Goal: Task Accomplishment & Management: Use online tool/utility

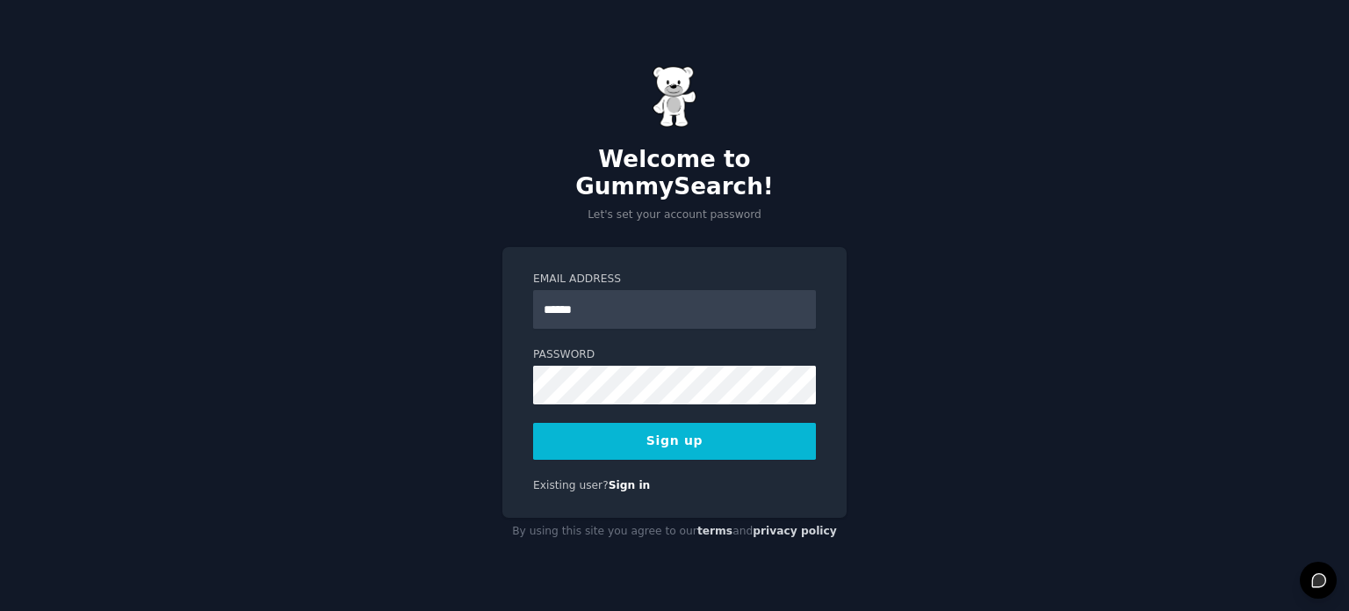
type input "**********"
click at [763, 430] on button "Sign up" at bounding box center [674, 441] width 283 height 37
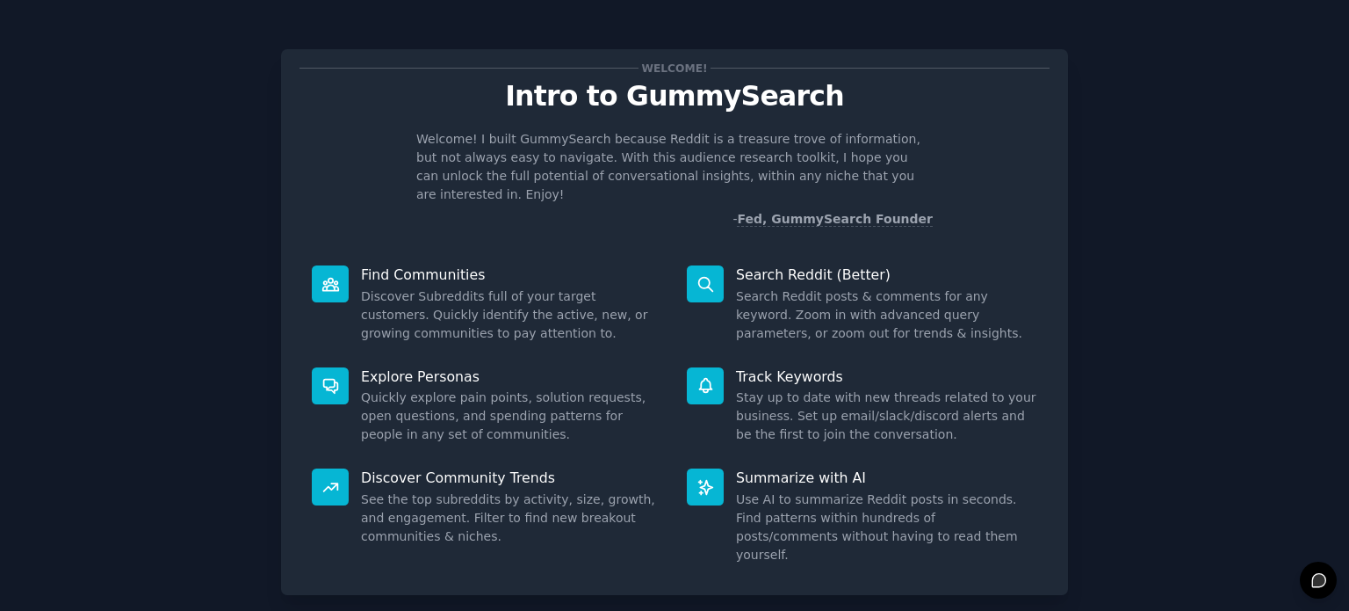
scroll to position [76, 0]
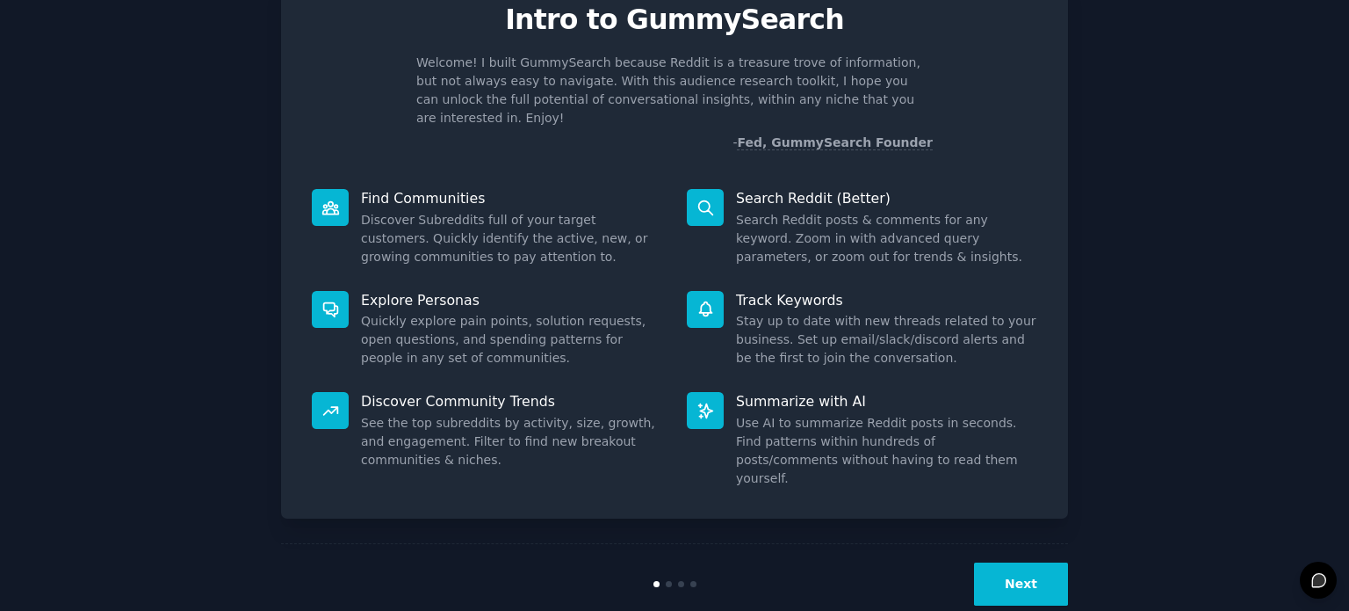
click at [1001, 562] on button "Next" at bounding box center [1021, 583] width 94 height 43
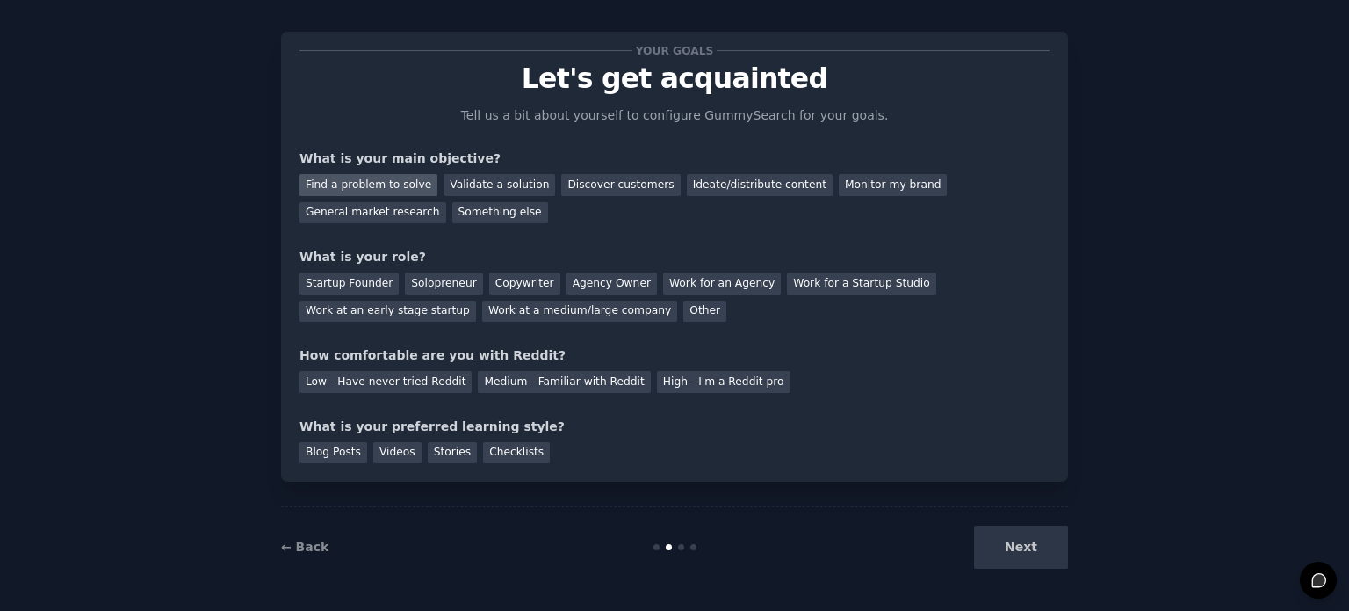
click at [372, 182] on div "Find a problem to solve" at bounding box center [369, 185] width 138 height 22
click at [365, 279] on div "Startup Founder" at bounding box center [349, 283] width 99 height 22
click at [375, 279] on div "Startup Founder" at bounding box center [349, 283] width 99 height 22
click at [430, 280] on div "Solopreneur" at bounding box center [443, 283] width 77 height 22
click at [580, 381] on div "Medium - Familiar with Reddit" at bounding box center [564, 382] width 172 height 22
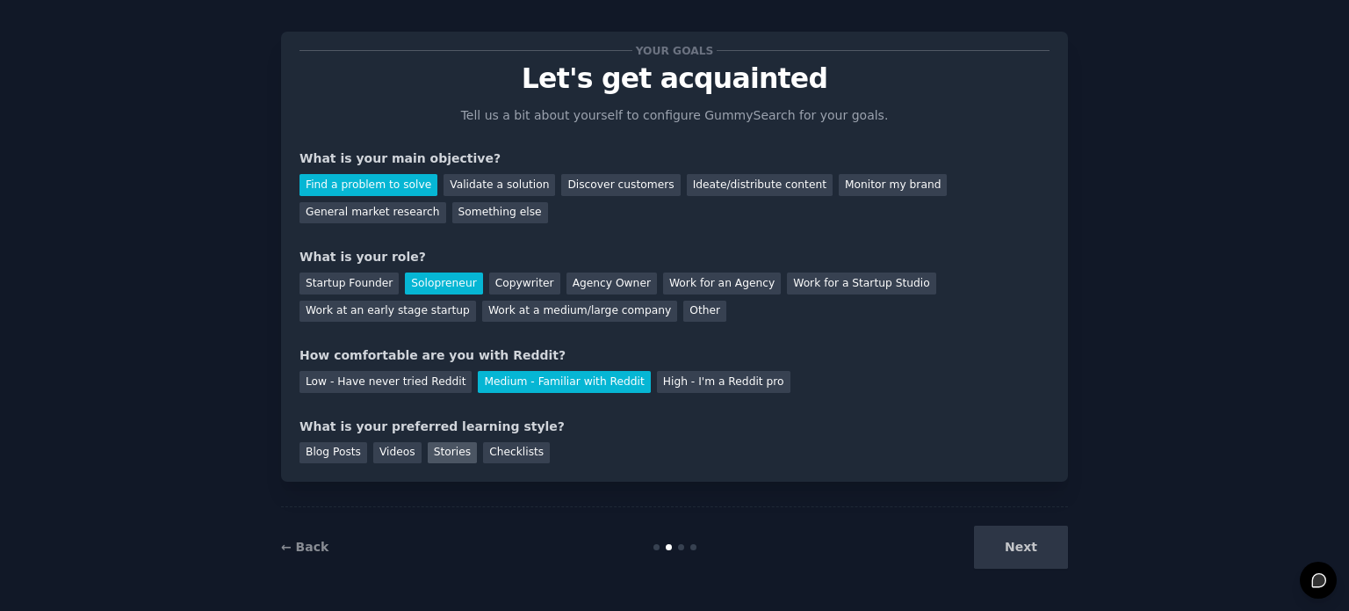
click at [439, 445] on div "Stories" at bounding box center [452, 453] width 49 height 22
click at [489, 450] on div "Checklists" at bounding box center [516, 453] width 67 height 22
click at [1016, 547] on button "Next" at bounding box center [1021, 546] width 94 height 43
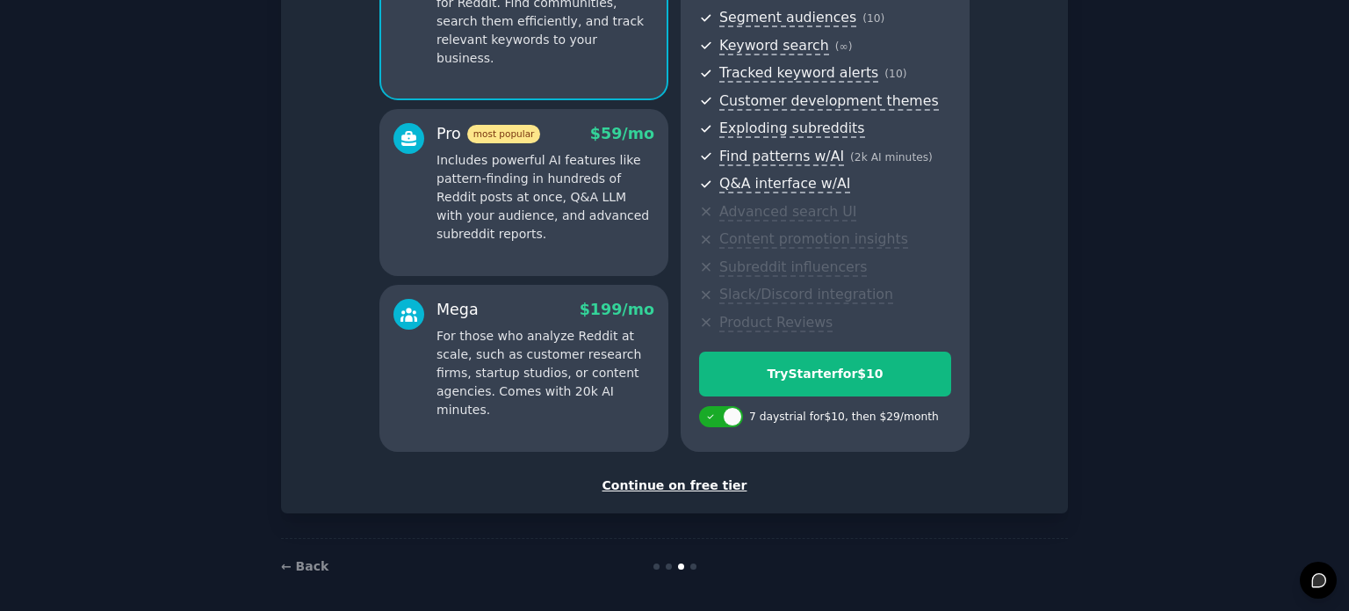
scroll to position [231, 0]
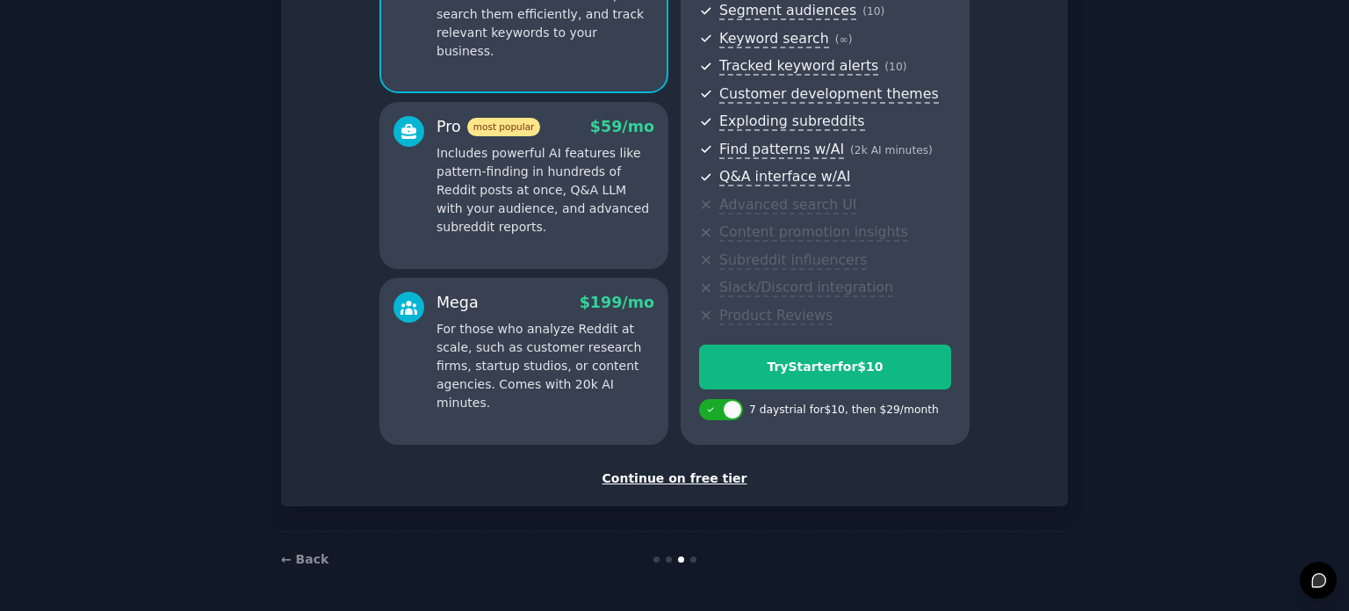
click at [696, 481] on div "Continue on free tier" at bounding box center [675, 478] width 750 height 18
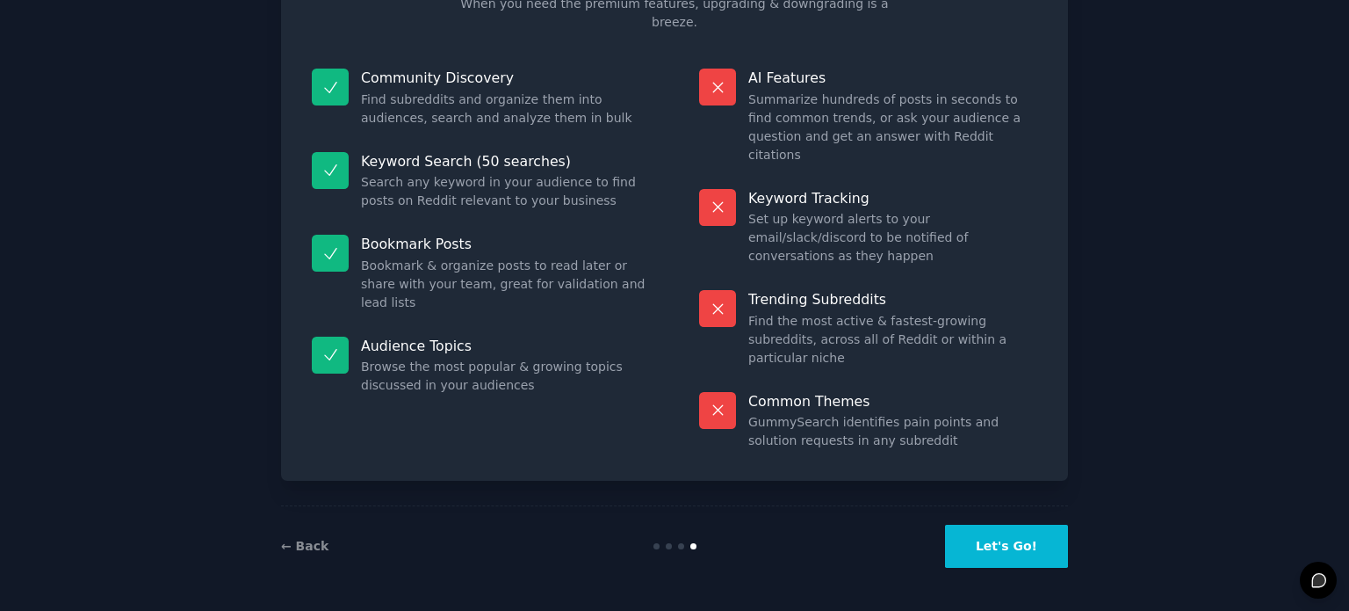
scroll to position [73, 0]
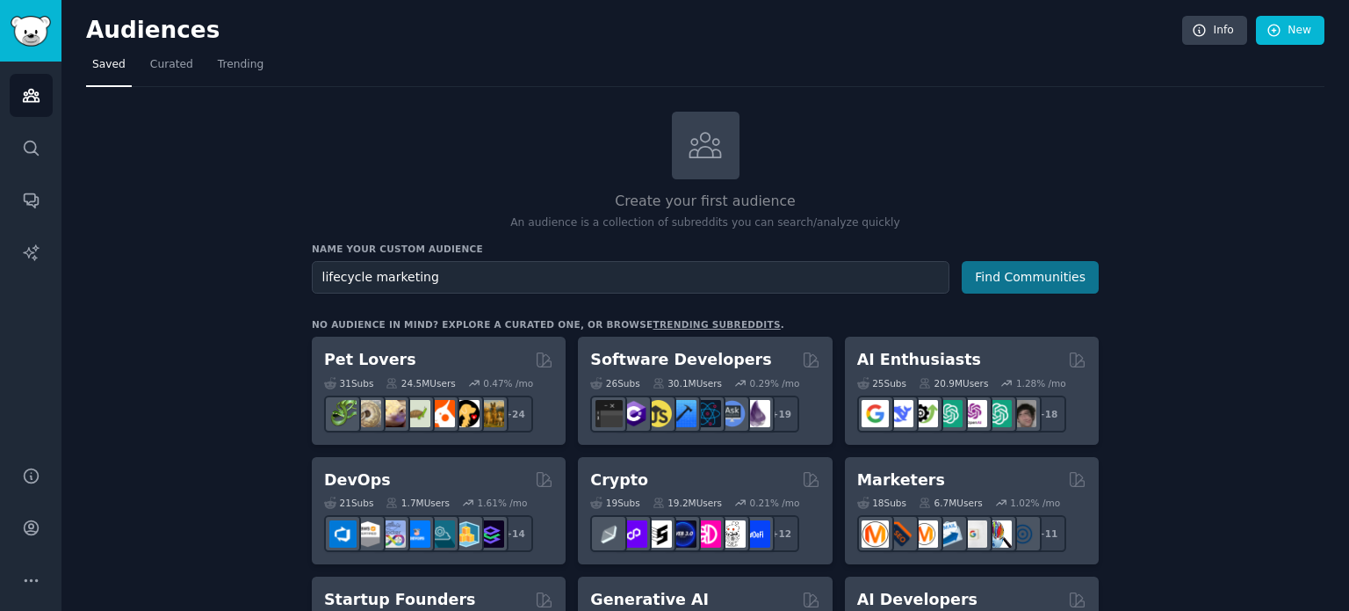
type input "lifecycle marketing"
click at [1035, 272] on button "Find Communities" at bounding box center [1030, 277] width 137 height 33
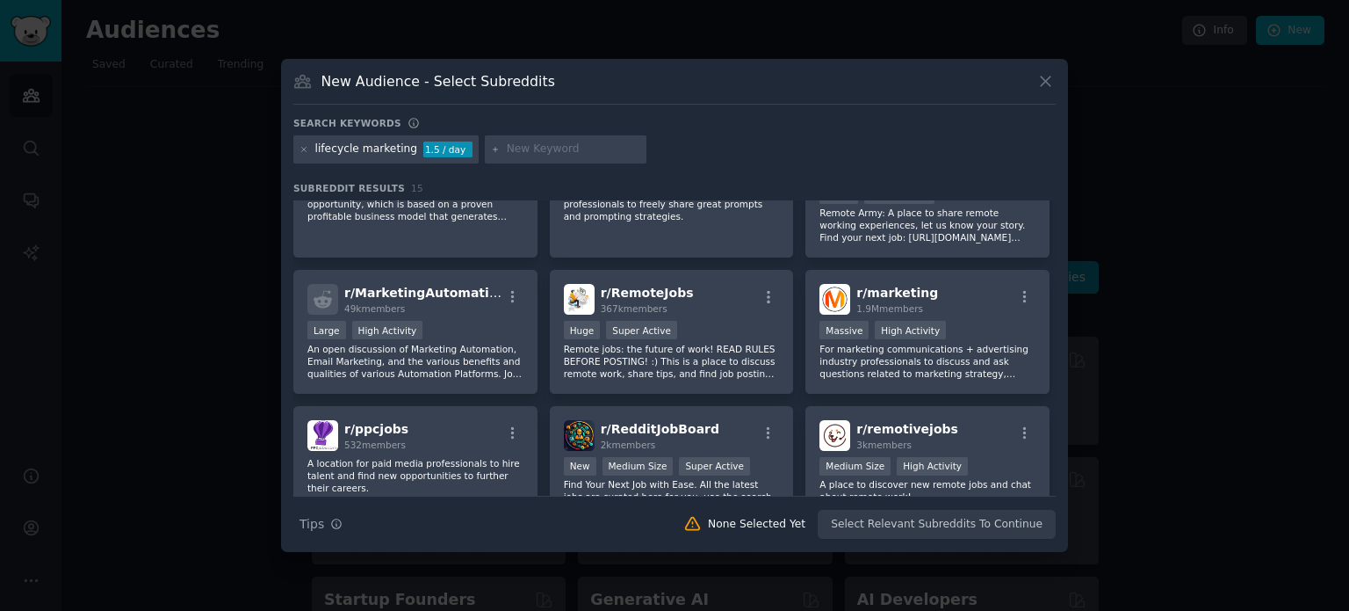
scroll to position [376, 0]
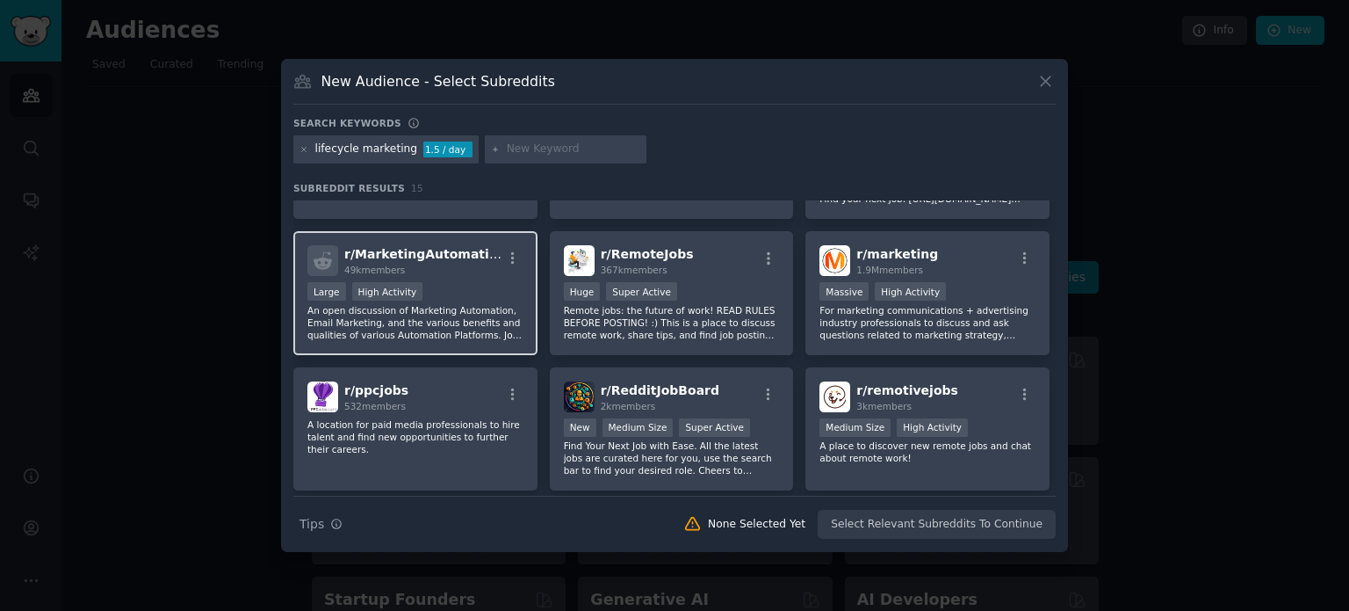
click at [387, 308] on p "An open discussion of Marketing Automation, Email Marketing, and the various be…" at bounding box center [415, 322] width 216 height 37
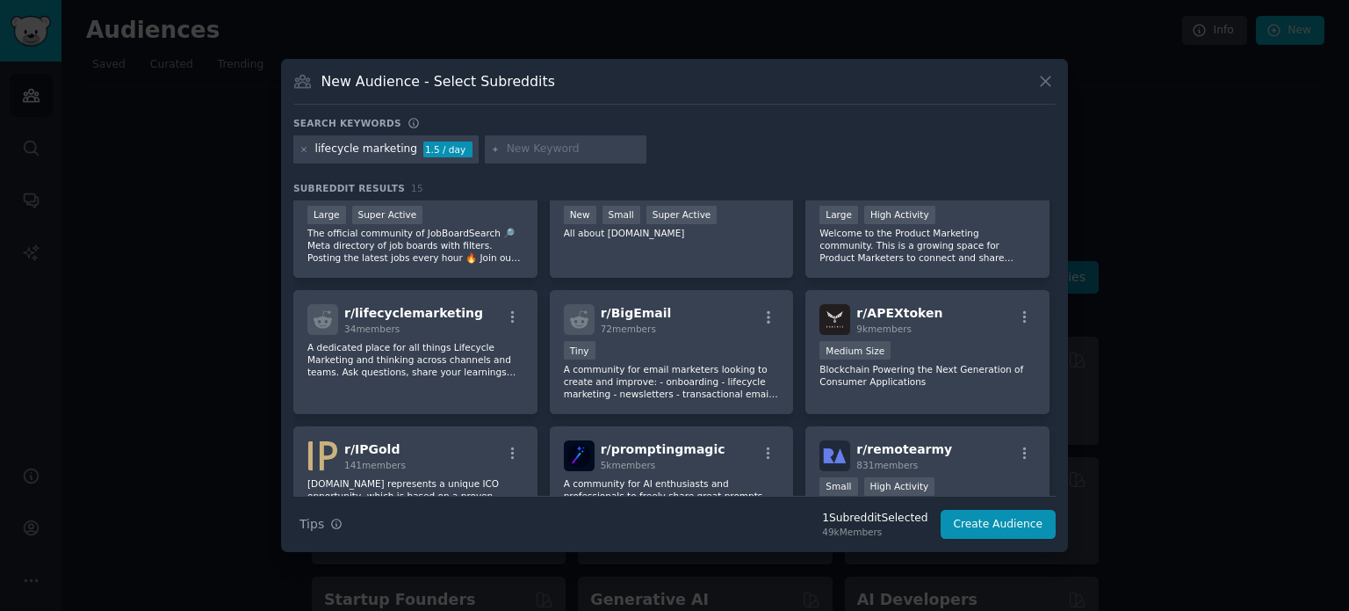
scroll to position [0, 0]
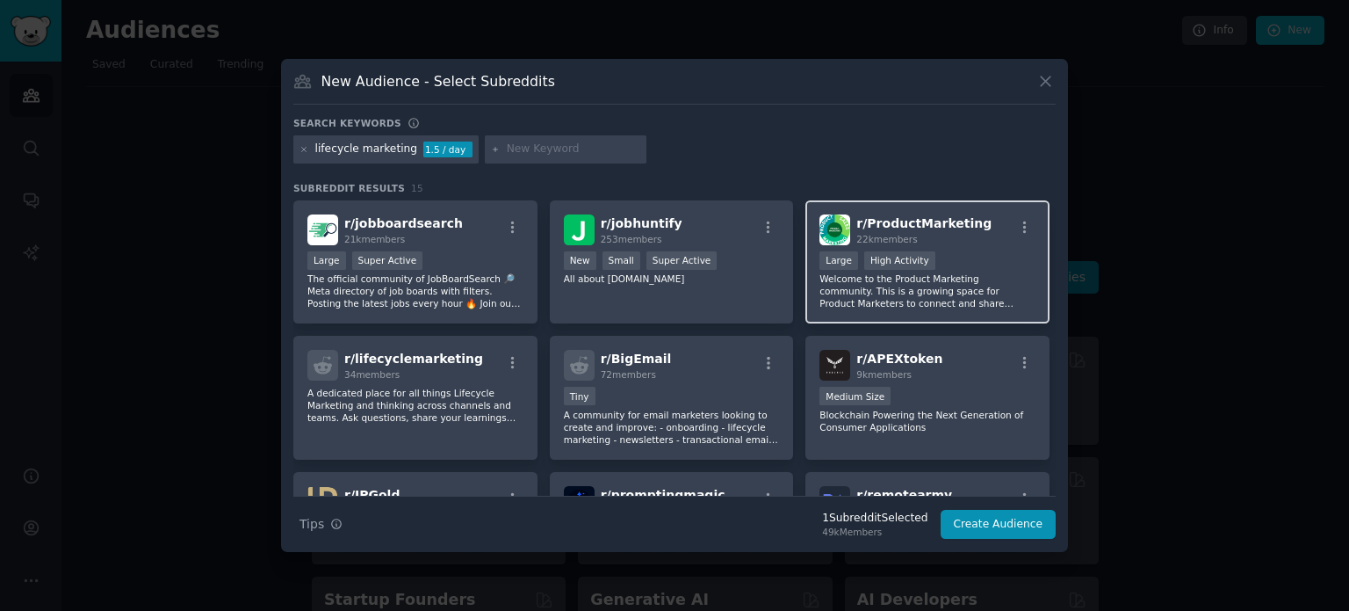
click at [1008, 307] on p "Welcome to the Product Marketing community. This is a growing space for Product…" at bounding box center [928, 290] width 216 height 37
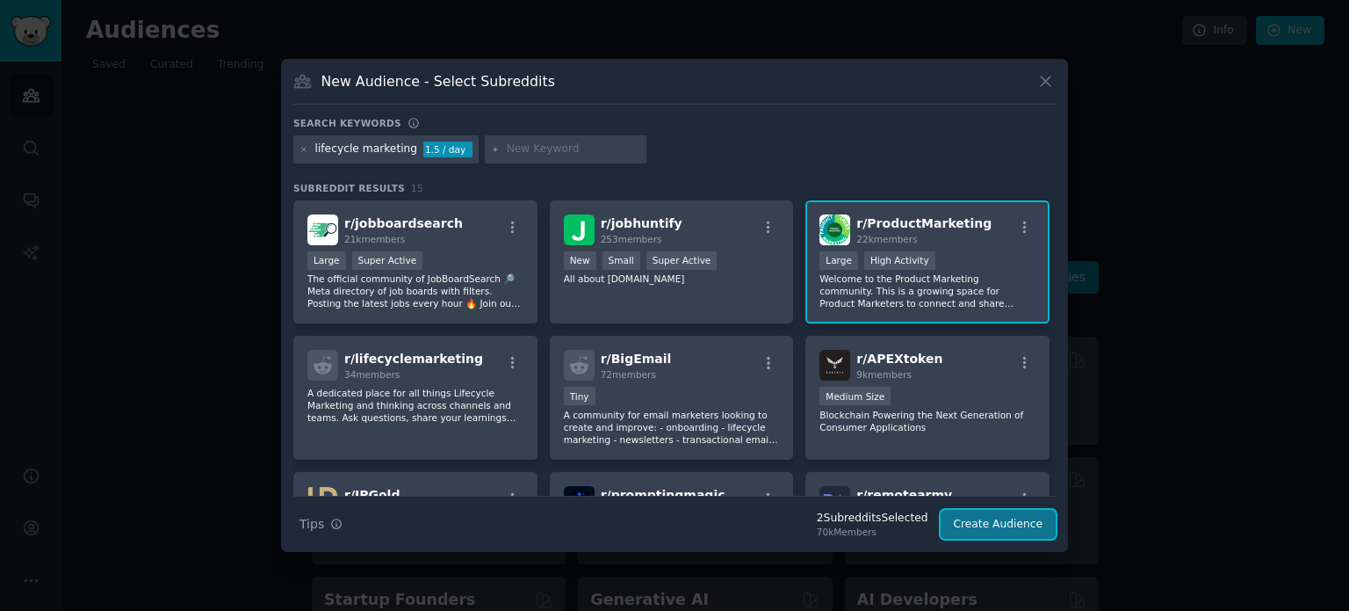
click at [980, 527] on button "Create Audience" at bounding box center [999, 525] width 116 height 30
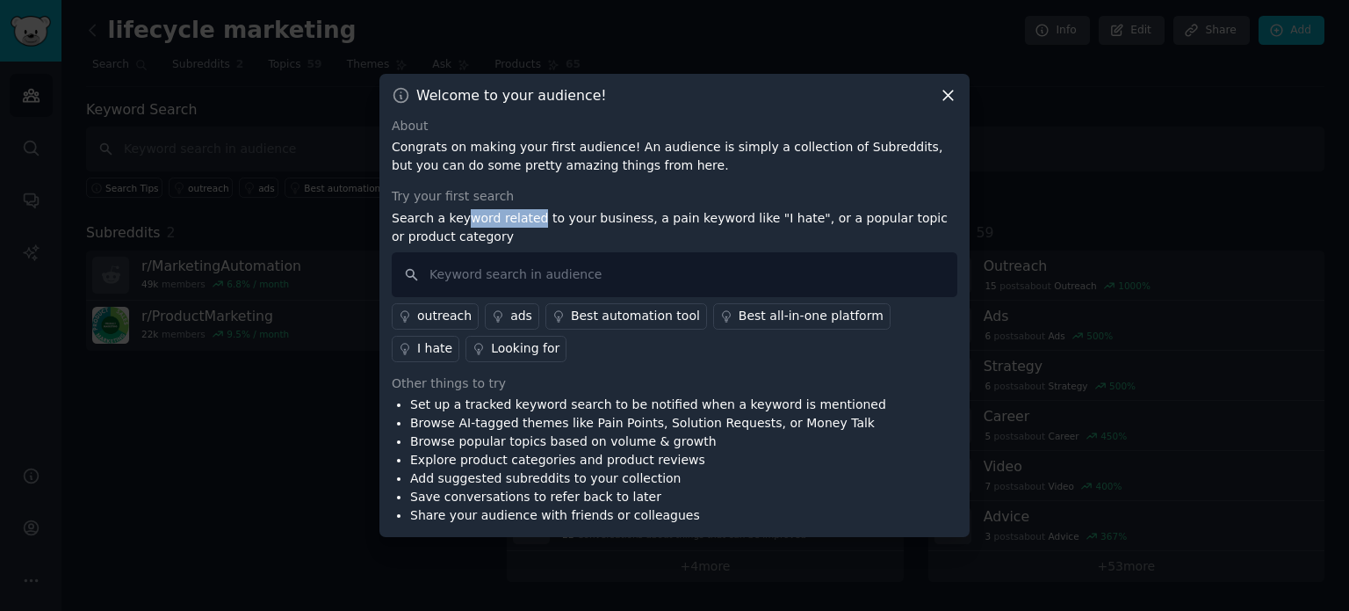
drag, startPoint x: 460, startPoint y: 216, endPoint x: 524, endPoint y: 219, distance: 64.2
click at [524, 219] on p "Search a keyword related to your business, a pain keyword like "I hate", or a p…" at bounding box center [675, 227] width 566 height 37
click at [575, 266] on input "text" at bounding box center [675, 274] width 566 height 45
type input "retention"
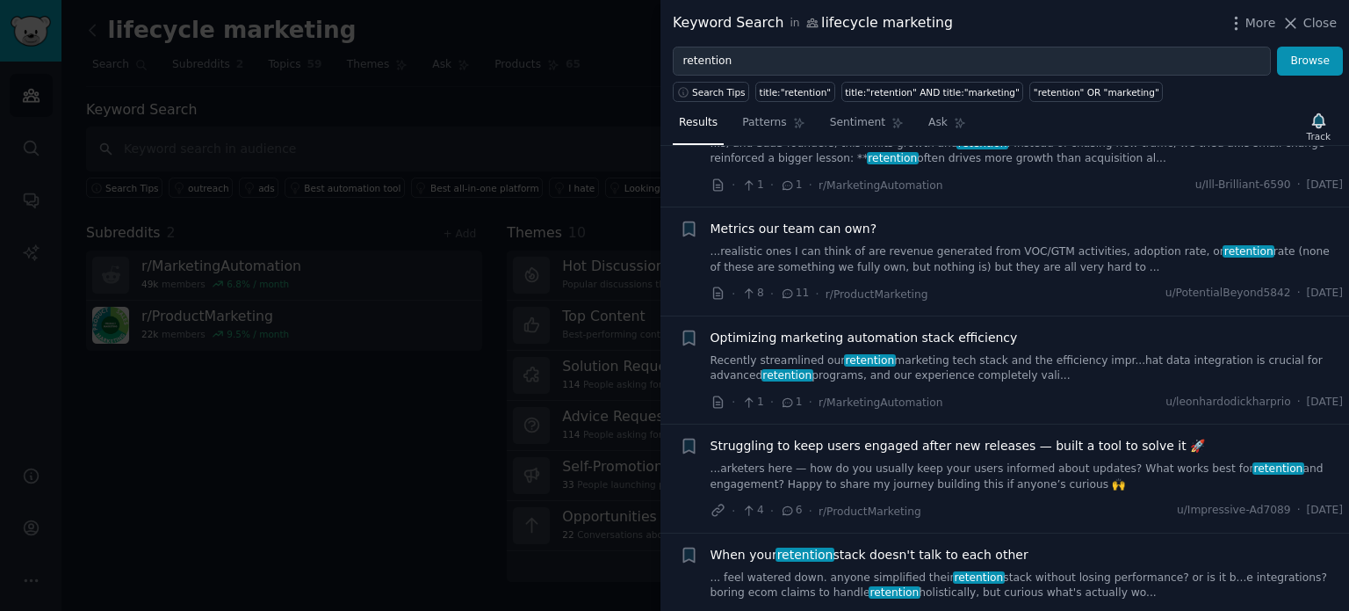
scroll to position [615, 0]
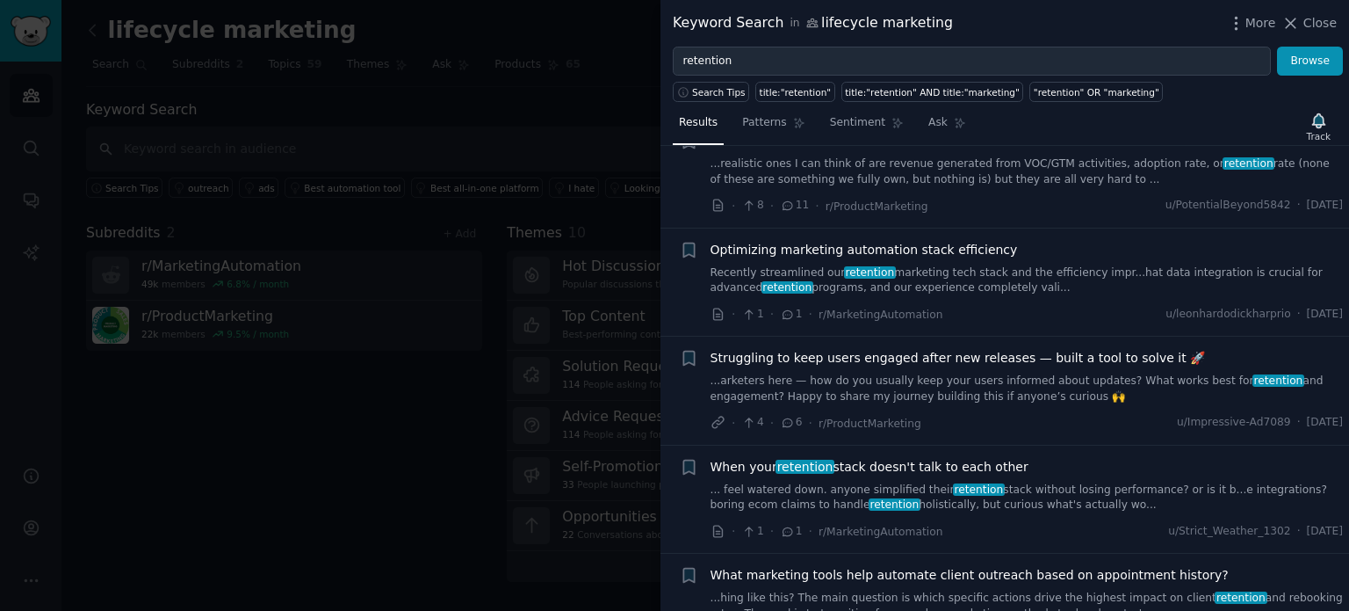
click at [912, 389] on link "...arketers here — how do you usually keep your users informed about updates? W…" at bounding box center [1027, 388] width 633 height 31
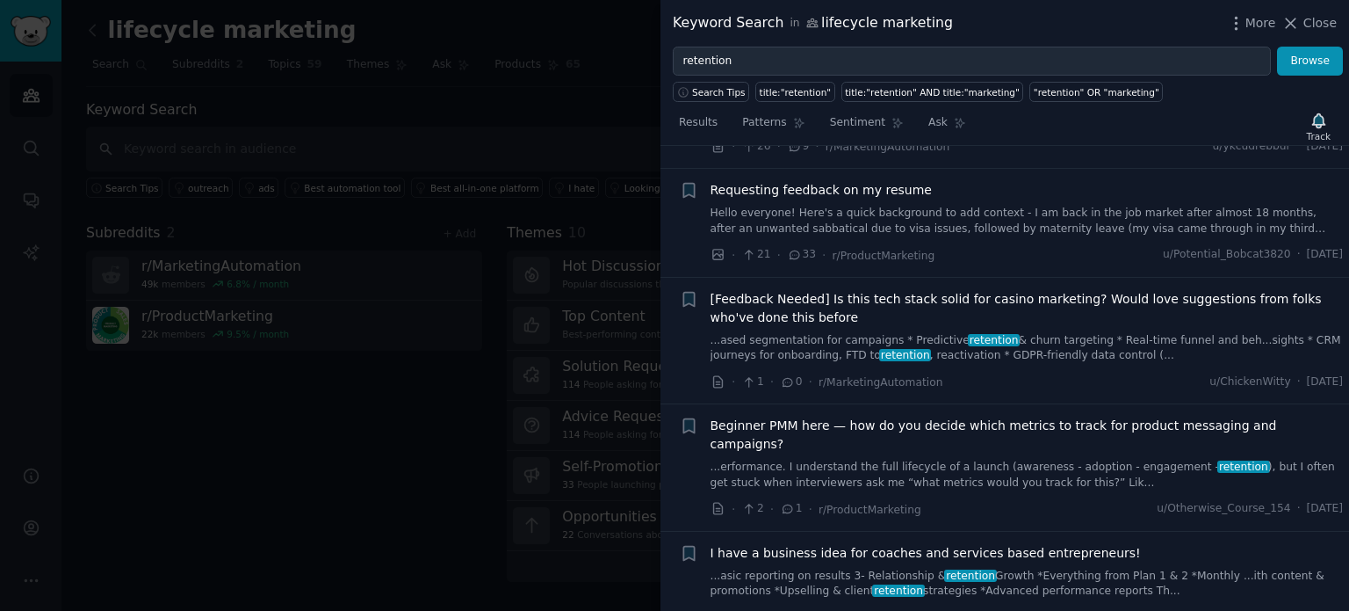
scroll to position [1859, 0]
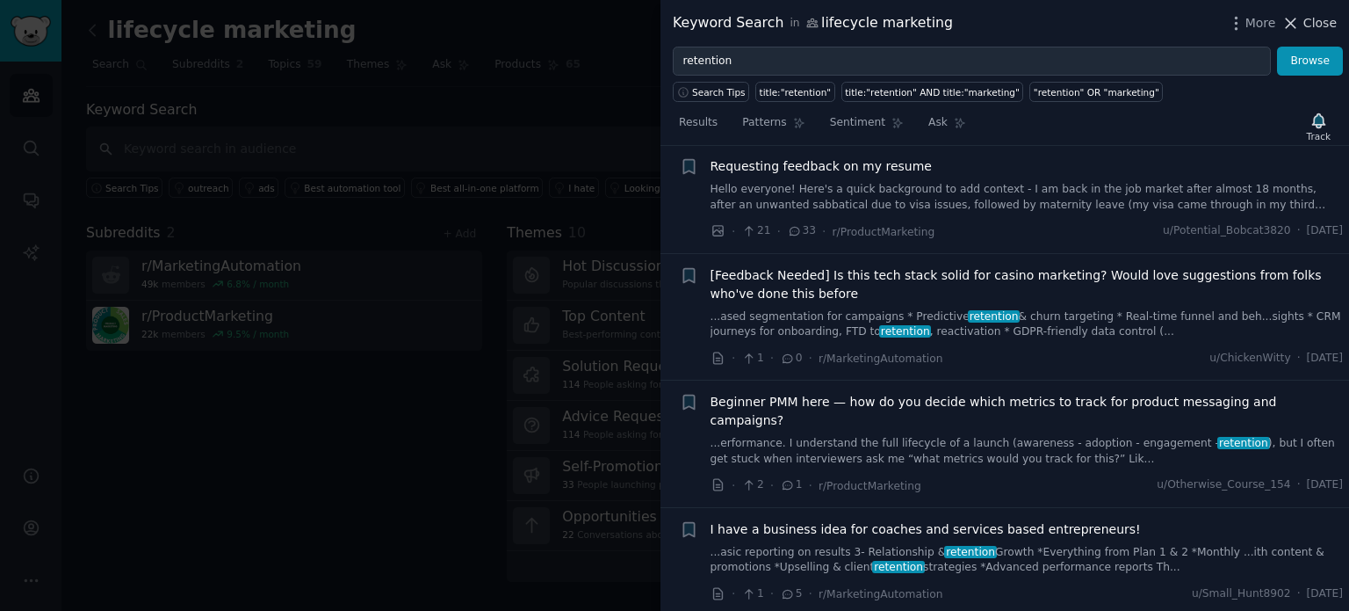
click at [1324, 20] on span "Close" at bounding box center [1320, 23] width 33 height 18
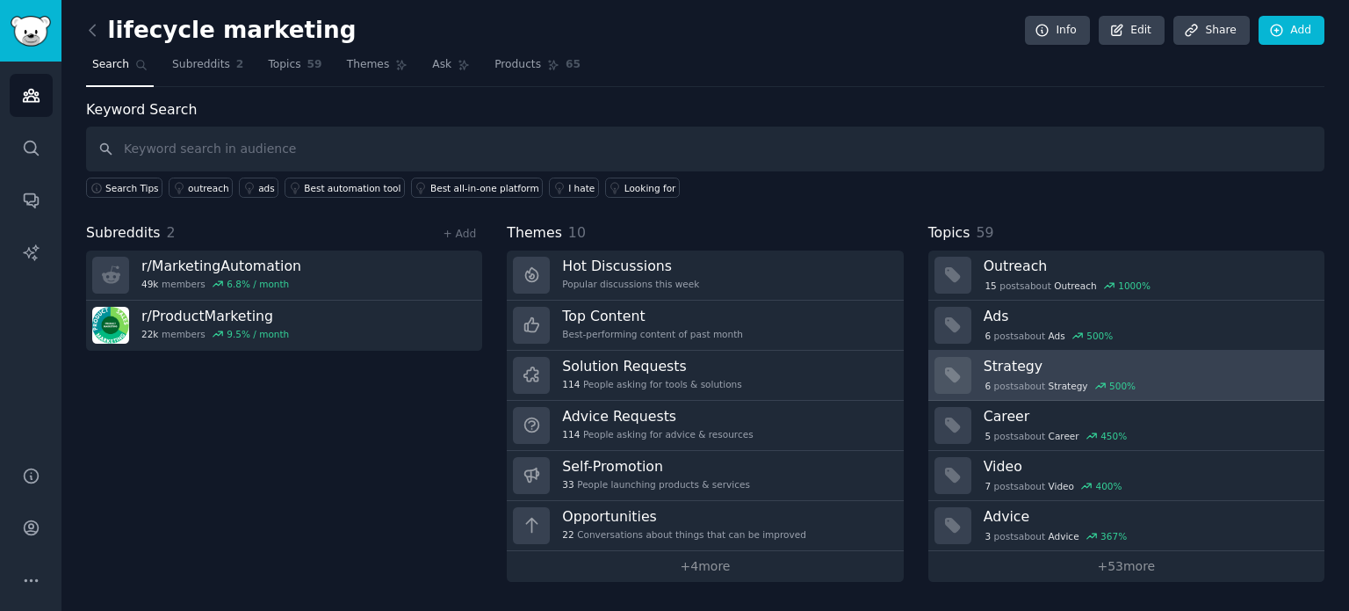
click at [1167, 372] on h3 "Strategy" at bounding box center [1148, 366] width 329 height 18
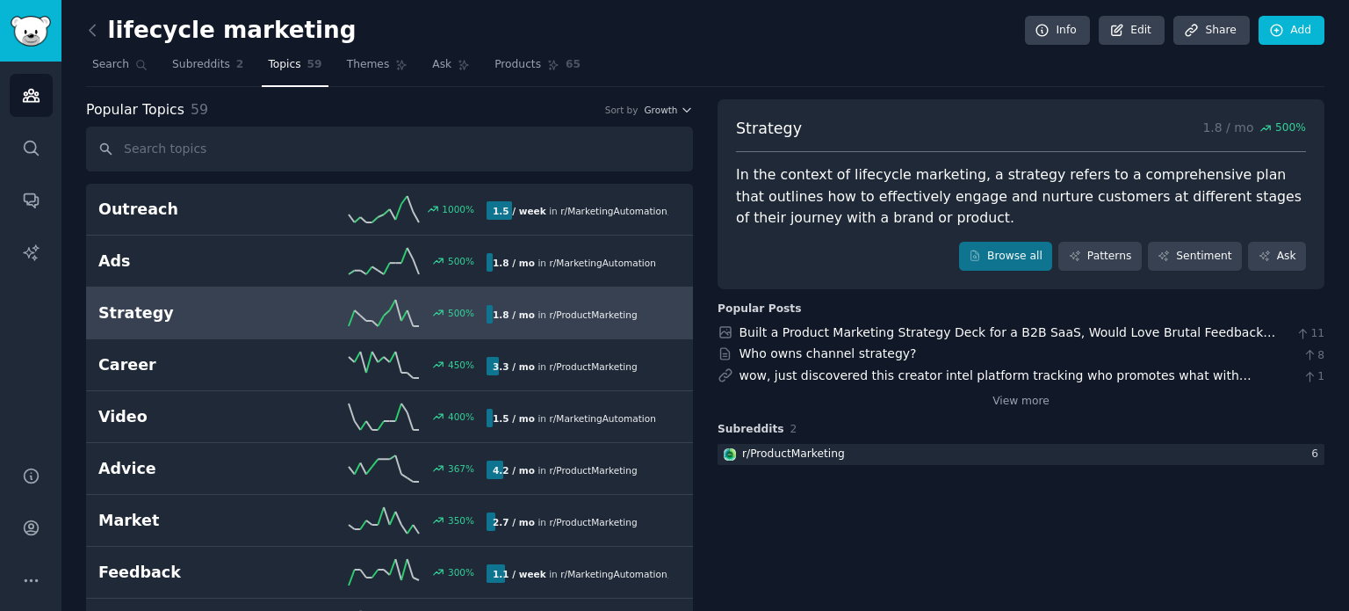
click at [968, 355] on div "Who owns channel strategy? 8" at bounding box center [1021, 353] width 607 height 18
click at [957, 377] on link "wow, just discovered this creator intel platform tracking who promotes what wit…" at bounding box center [1014, 402] width 548 height 69
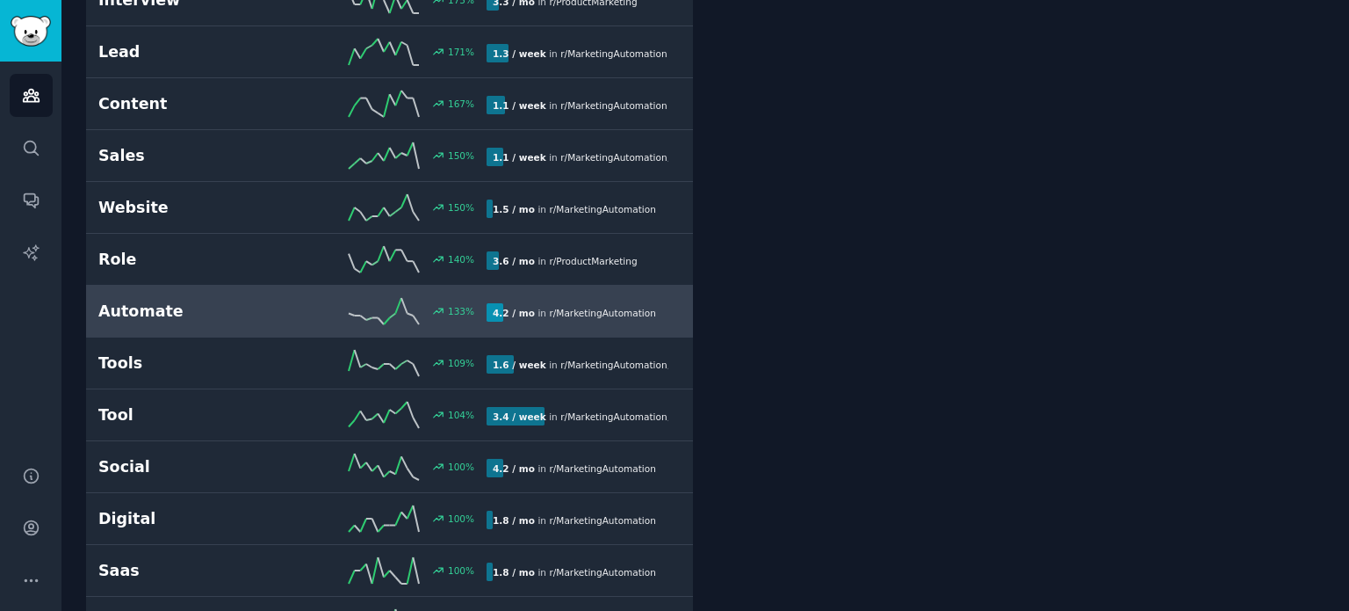
click at [246, 302] on h2 "Automate" at bounding box center [195, 311] width 194 height 22
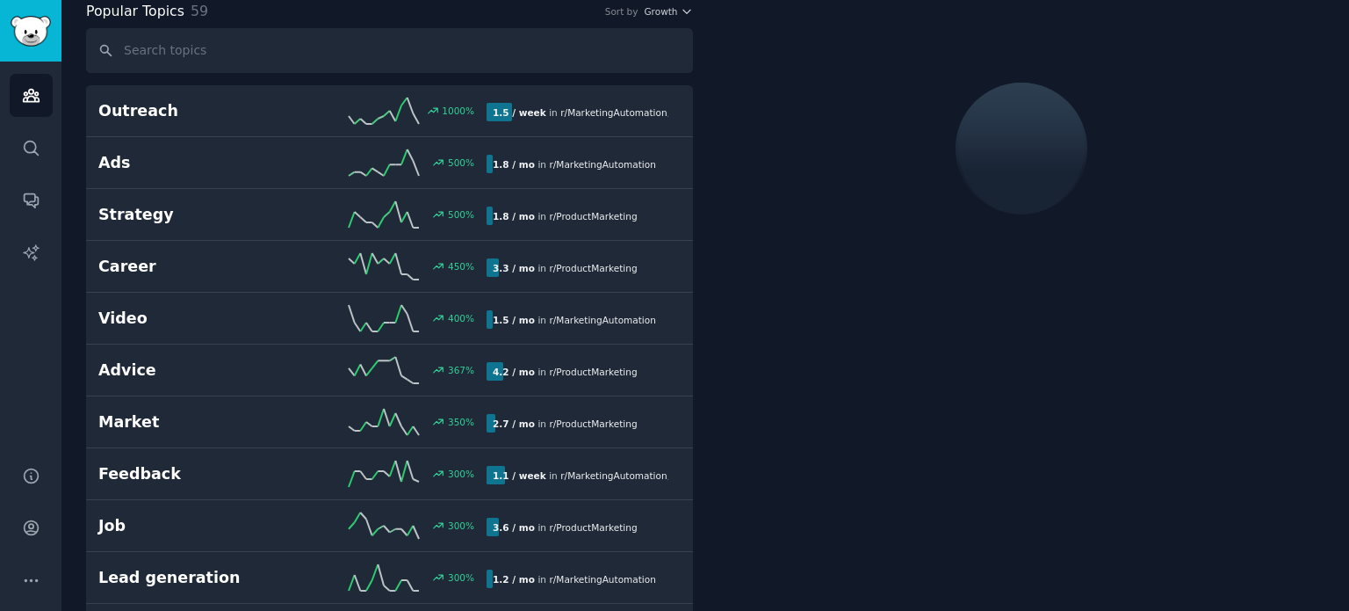
scroll to position [98, 0]
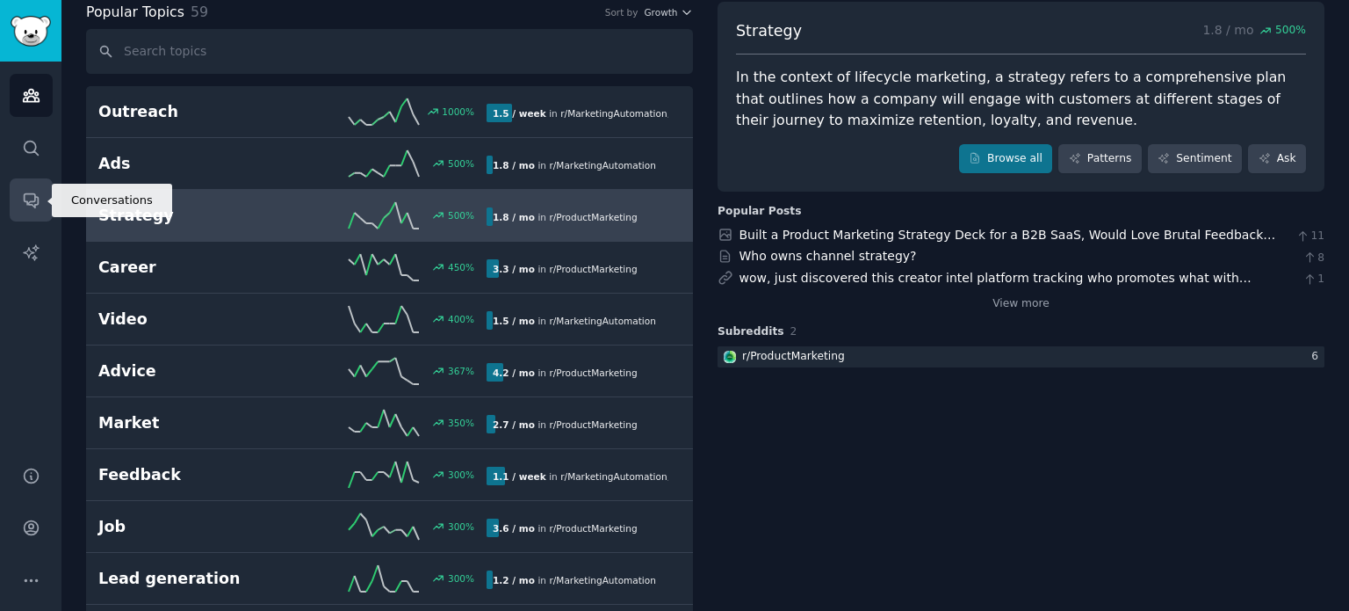
click at [39, 189] on link "Conversations" at bounding box center [31, 199] width 43 height 43
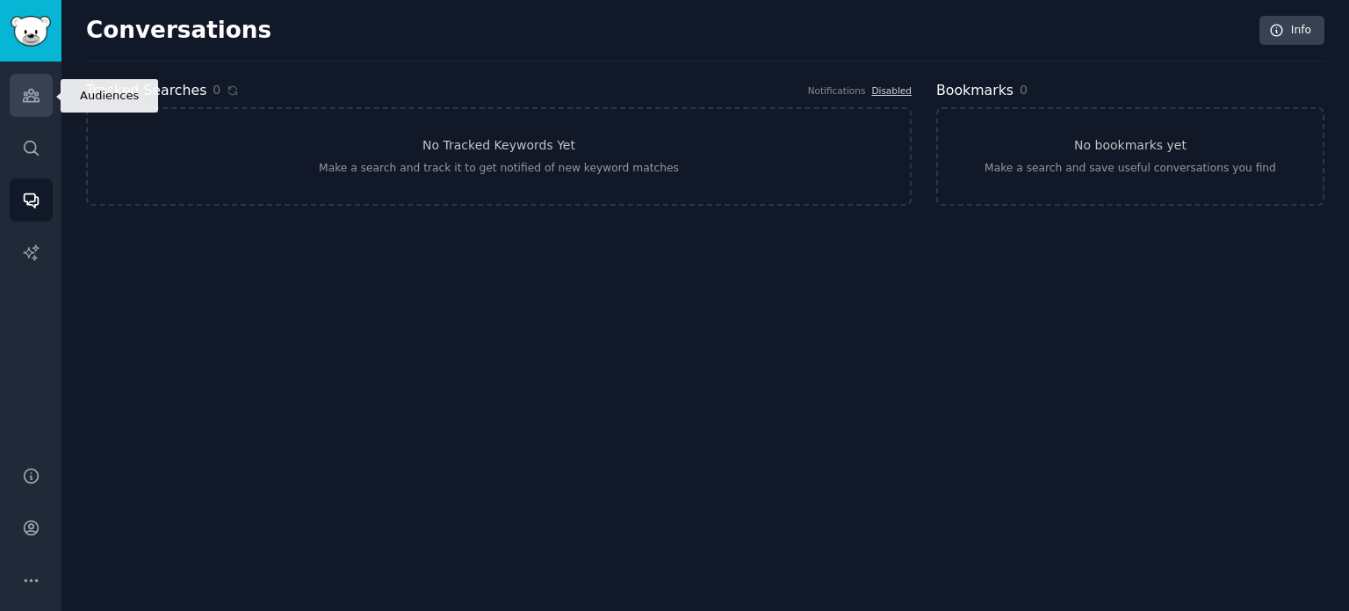
click at [32, 105] on link "Audiences" at bounding box center [31, 95] width 43 height 43
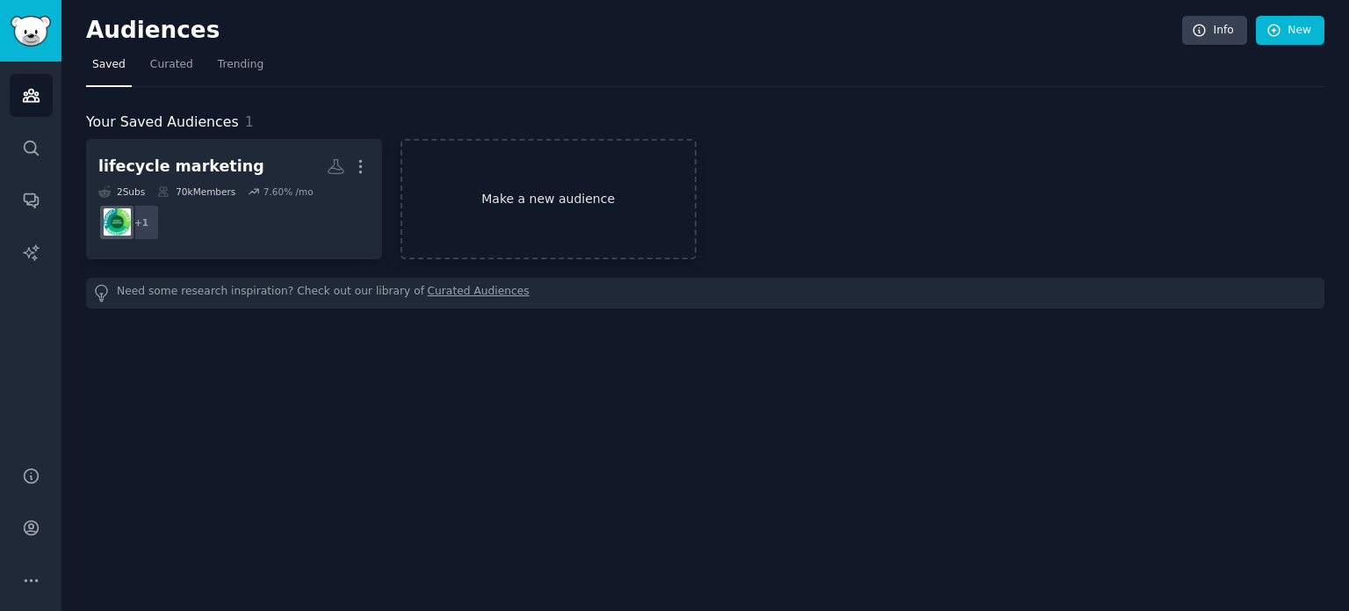
click at [550, 201] on link "Make a new audience" at bounding box center [549, 199] width 296 height 120
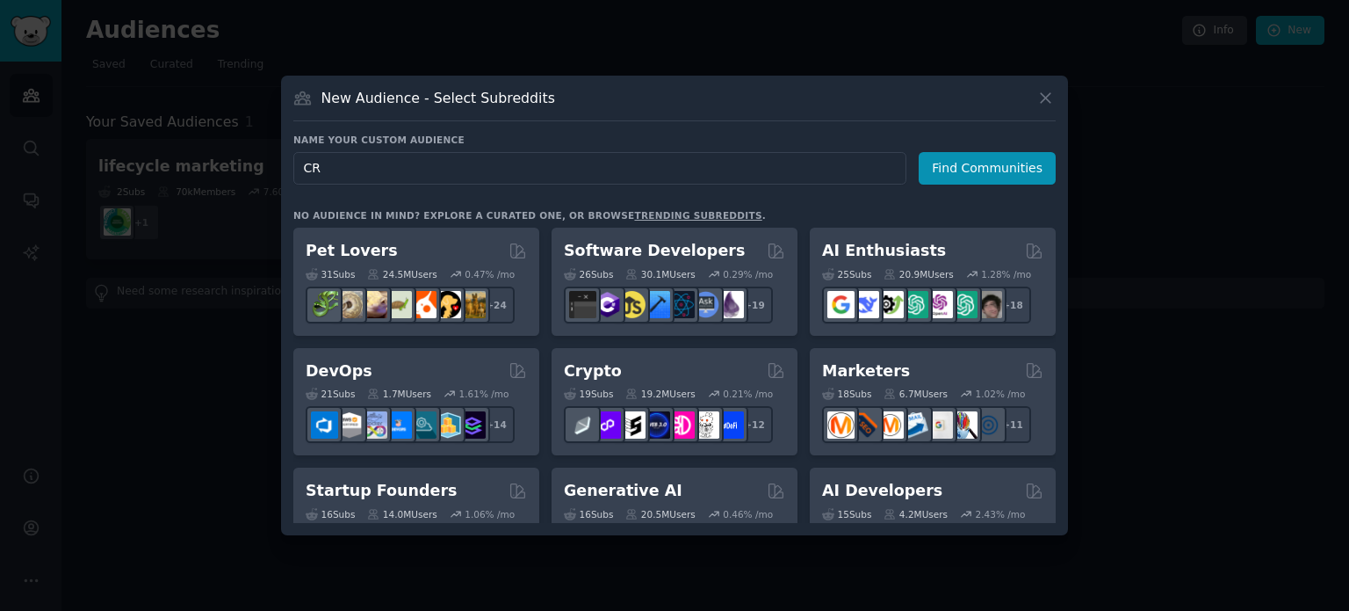
type input "C"
type input "retention"
click button "Find Communities" at bounding box center [987, 168] width 137 height 33
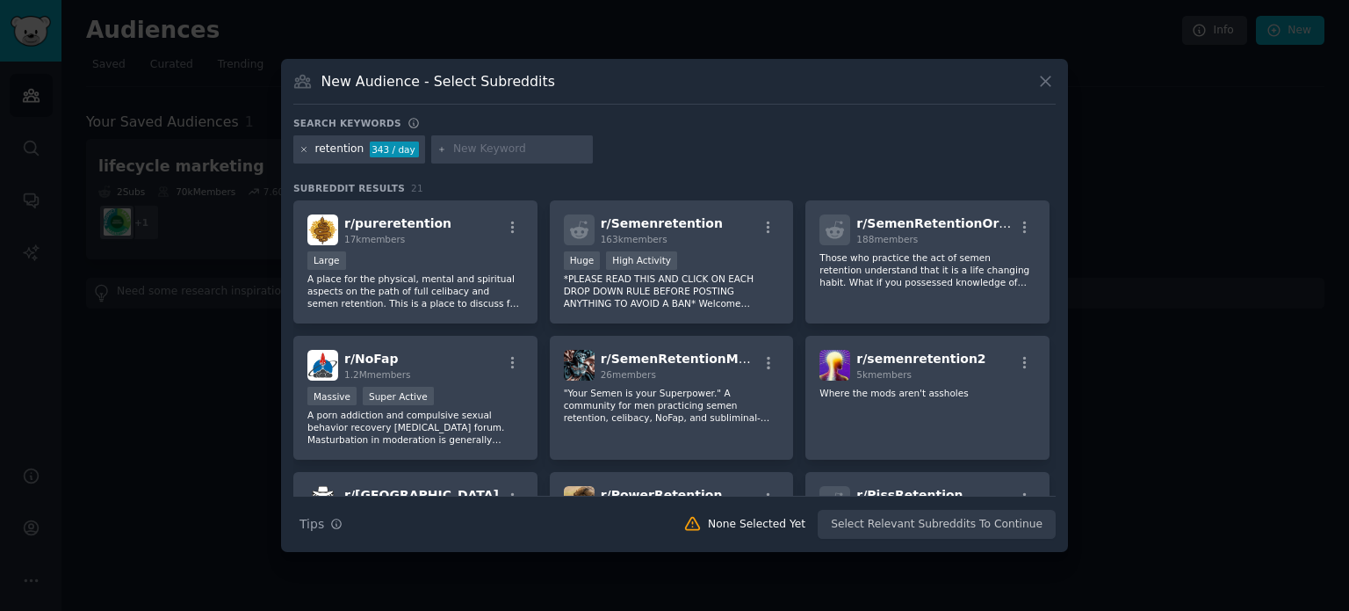
click at [306, 146] on icon at bounding box center [305, 150] width 10 height 10
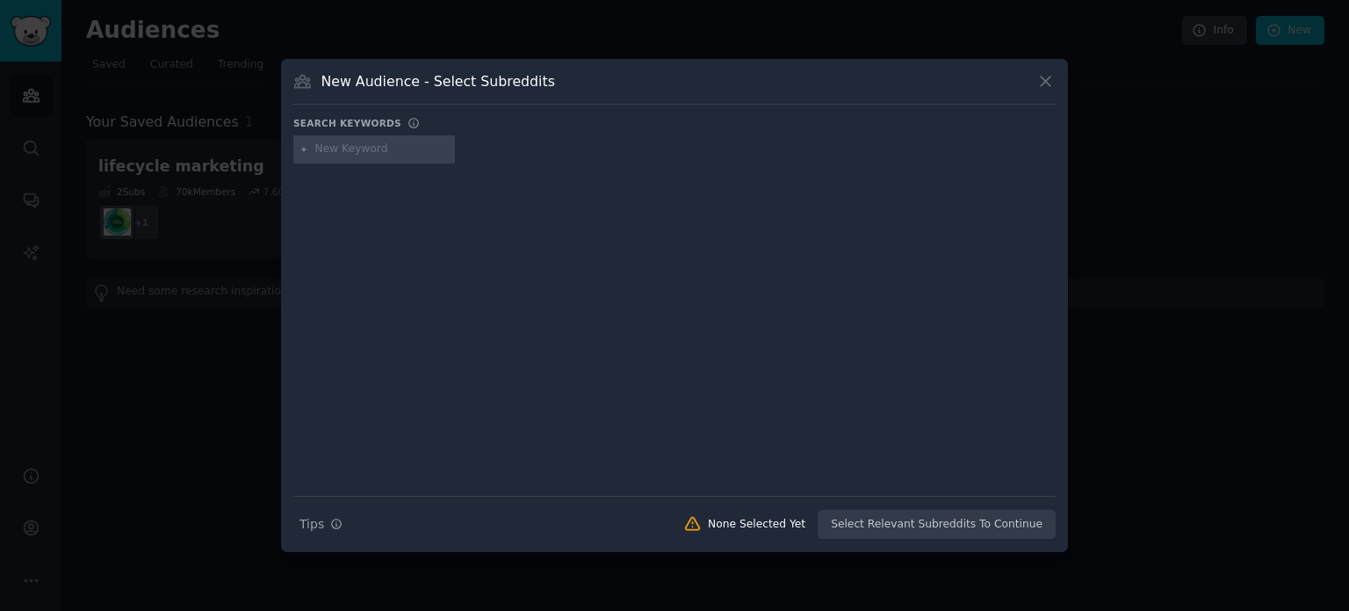
click at [368, 154] on input "text" at bounding box center [382, 149] width 134 height 16
type input "customer retention"
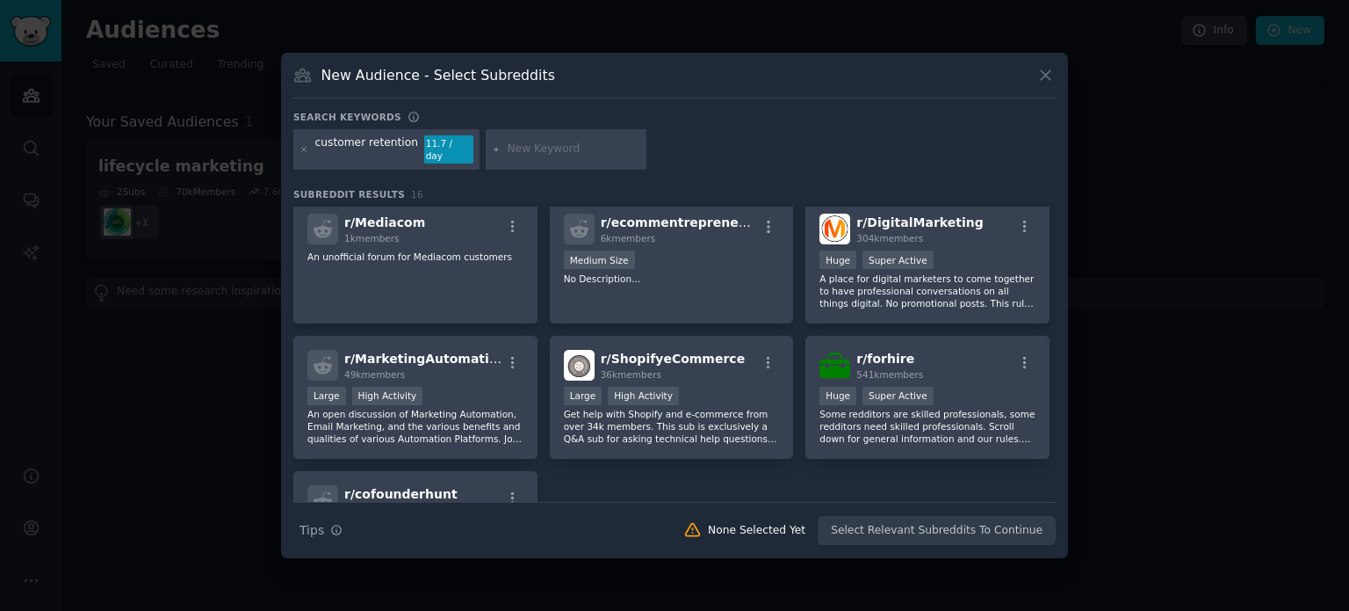
scroll to position [439, 0]
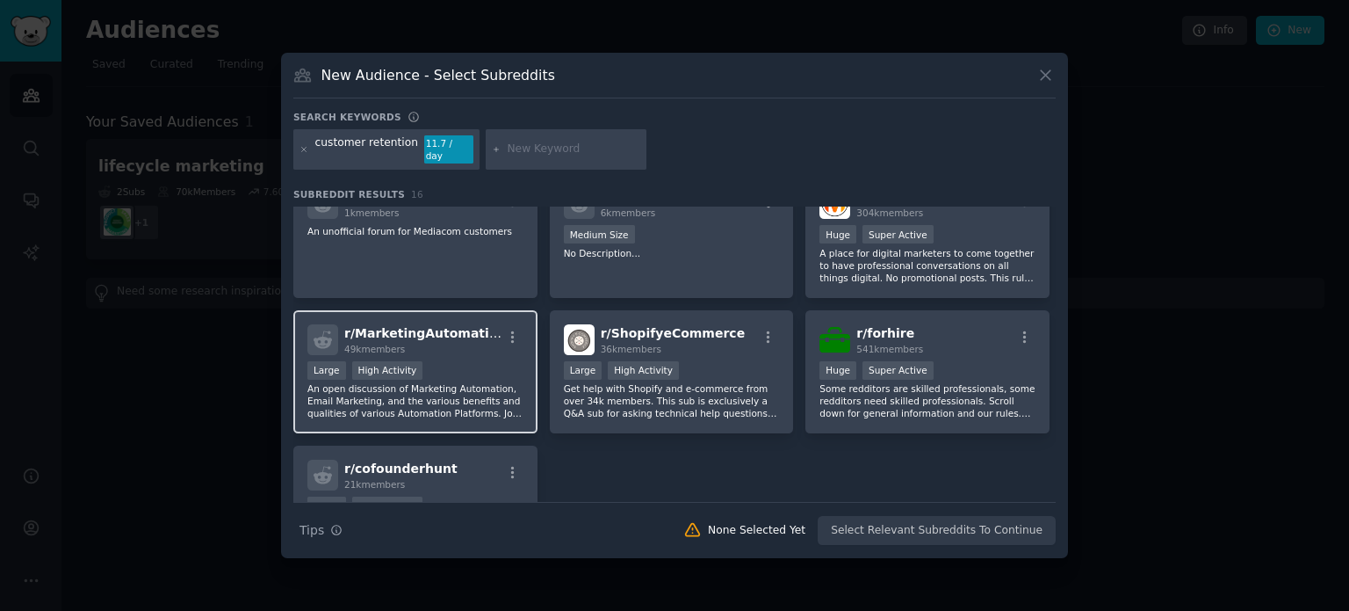
click at [433, 383] on p "An open discussion of Marketing Automation, Email Marketing, and the various be…" at bounding box center [415, 400] width 216 height 37
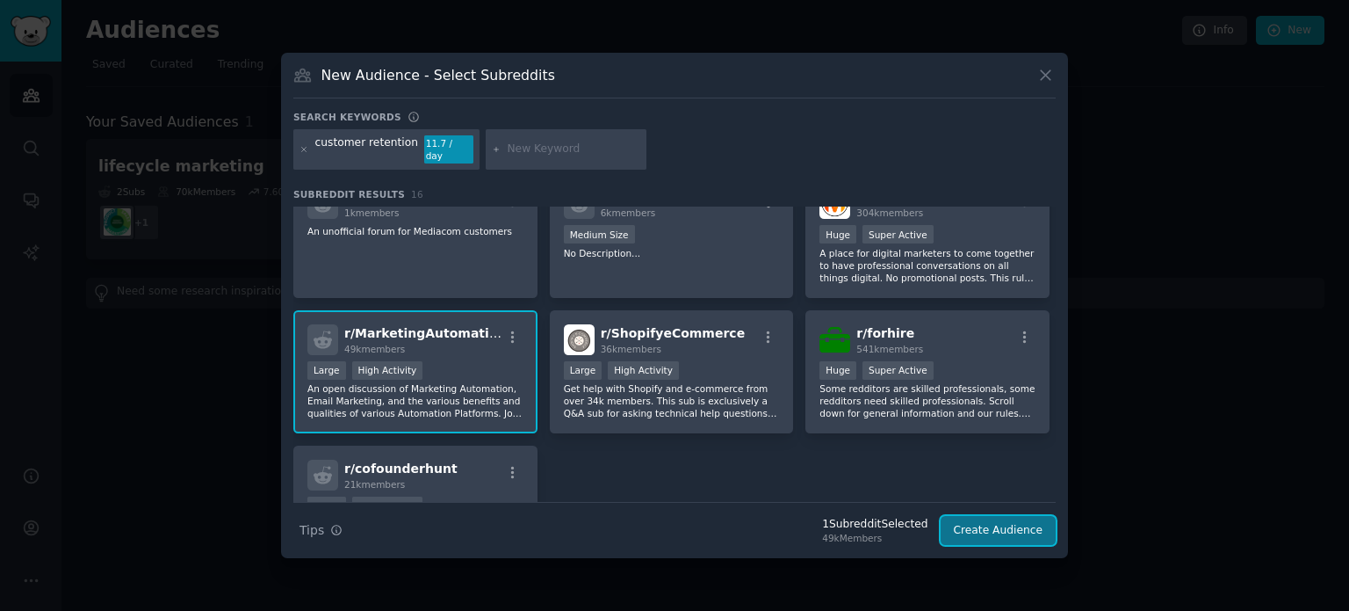
click at [1023, 516] on button "Create Audience" at bounding box center [999, 531] width 116 height 30
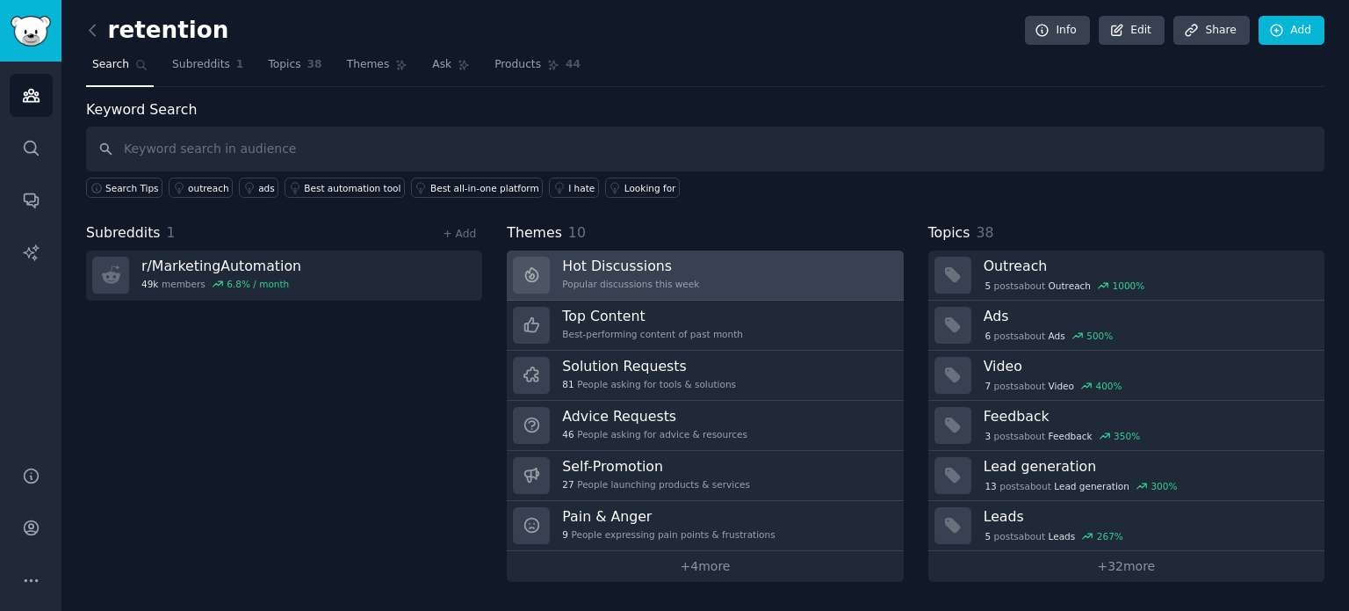
click at [735, 277] on link "Hot Discussions Popular discussions this week" at bounding box center [705, 275] width 396 height 50
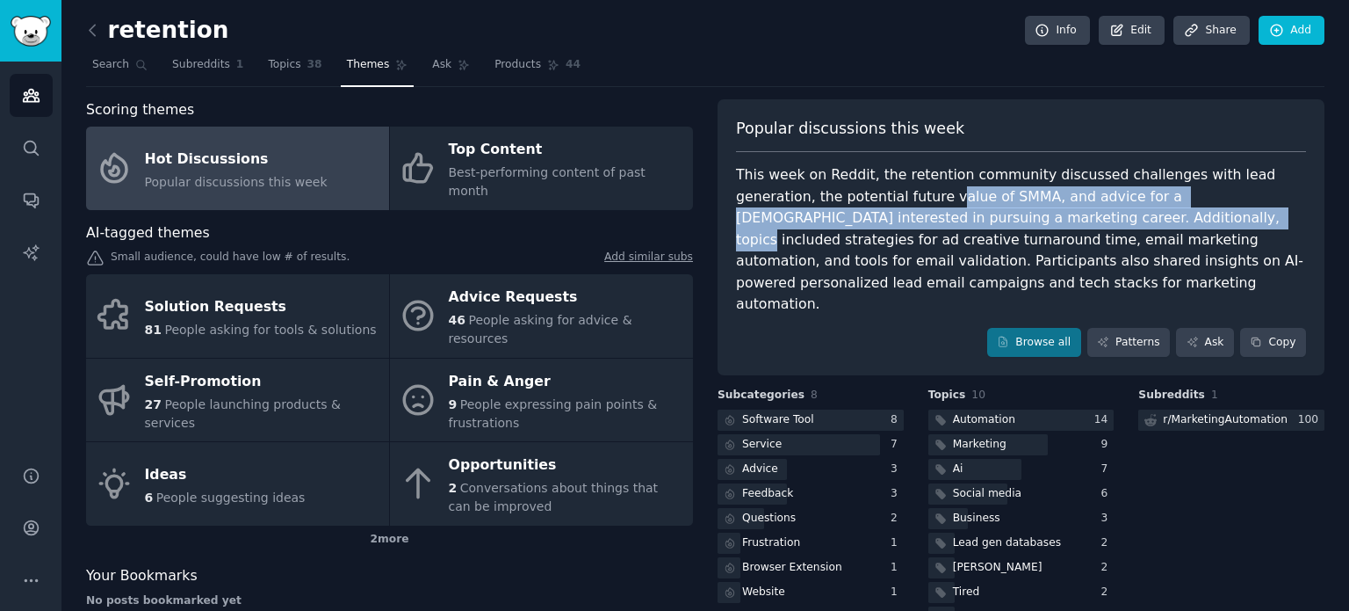
drag, startPoint x: 836, startPoint y: 192, endPoint x: 1001, endPoint y: 219, distance: 167.4
click at [1001, 219] on div "This week on Reddit, the retention community discussed challenges with lead gen…" at bounding box center [1021, 239] width 570 height 151
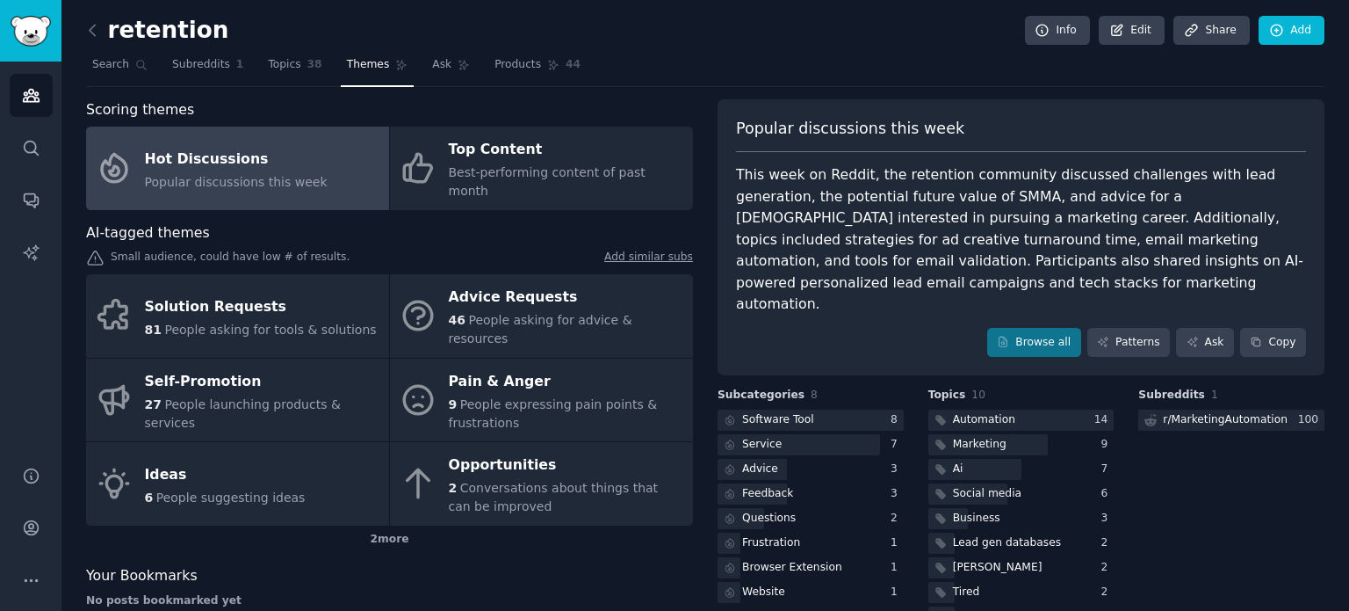
click at [875, 277] on div "This week on Reddit, the retention community discussed challenges with lead gen…" at bounding box center [1021, 239] width 570 height 151
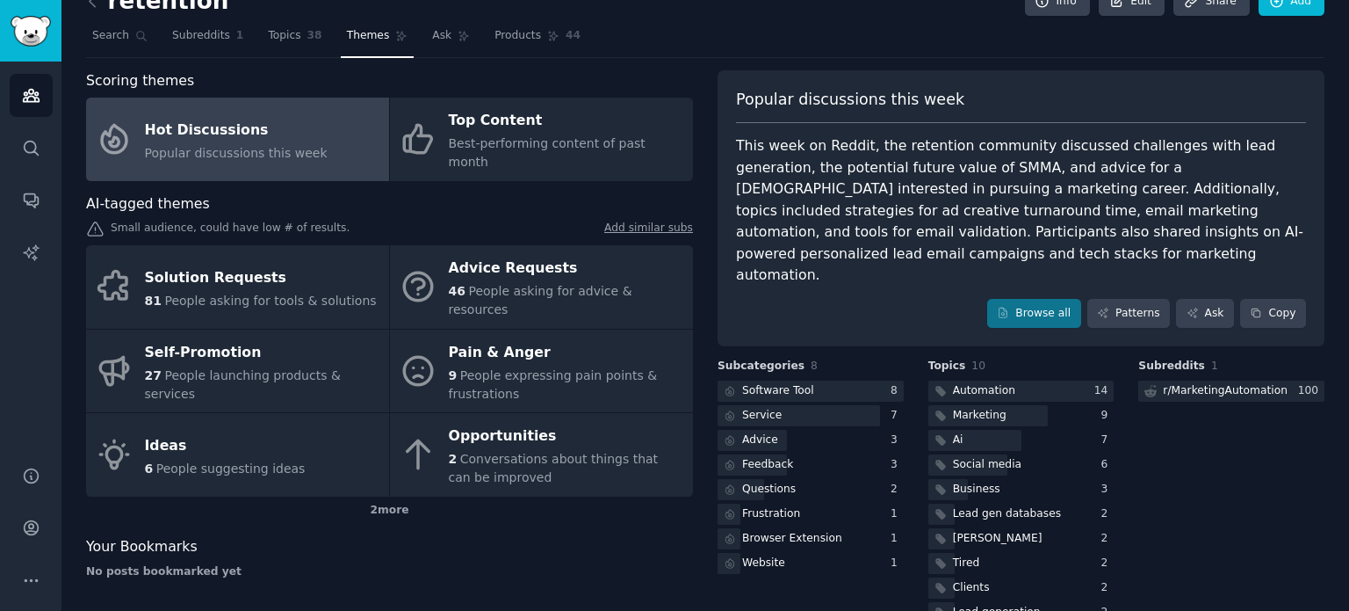
scroll to position [46, 0]
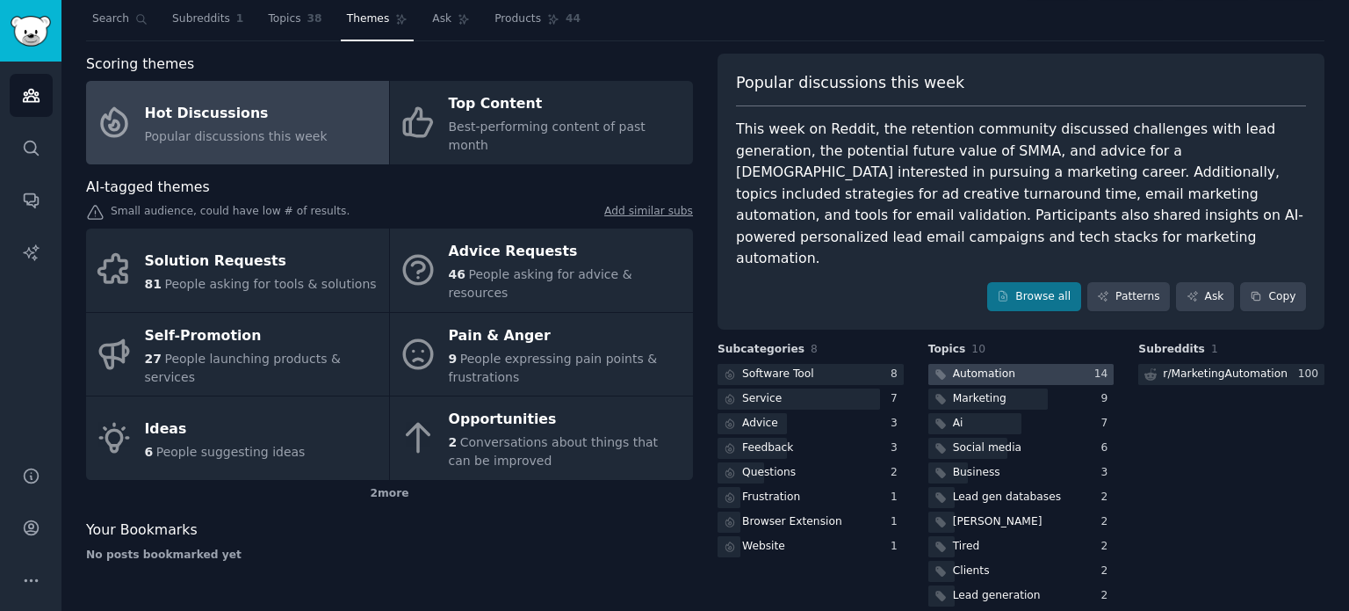
click at [994, 366] on div "Automation" at bounding box center [984, 374] width 62 height 16
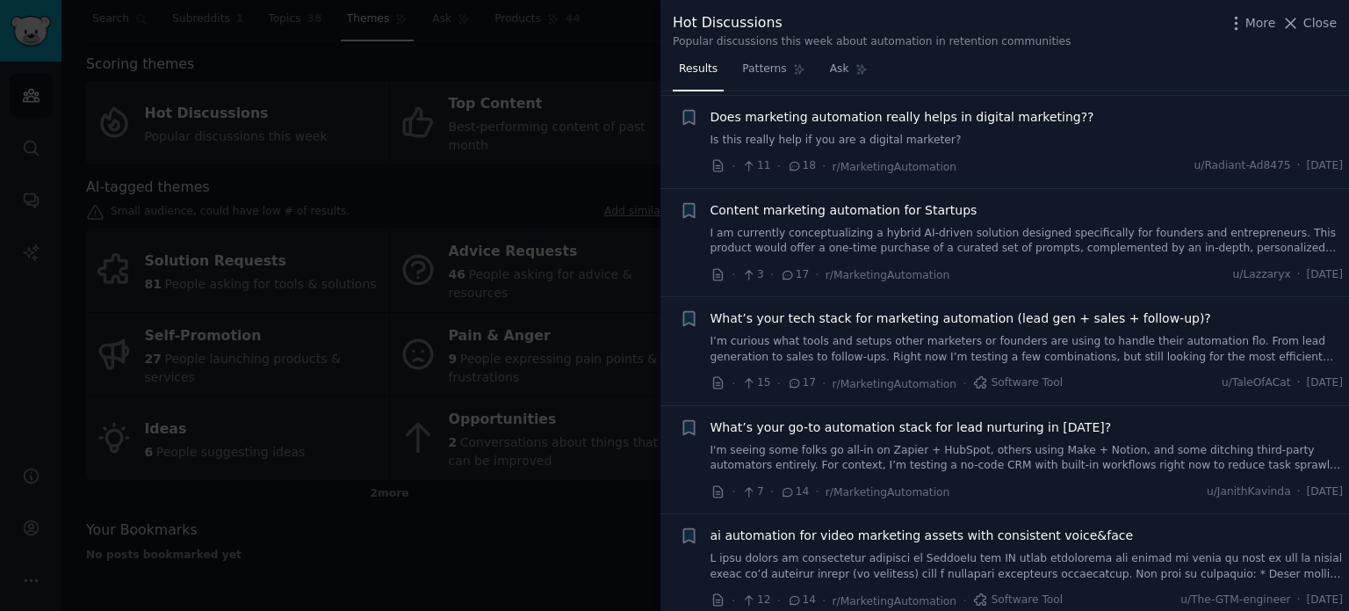
scroll to position [527, 0]
